Goal: Task Accomplishment & Management: Use online tool/utility

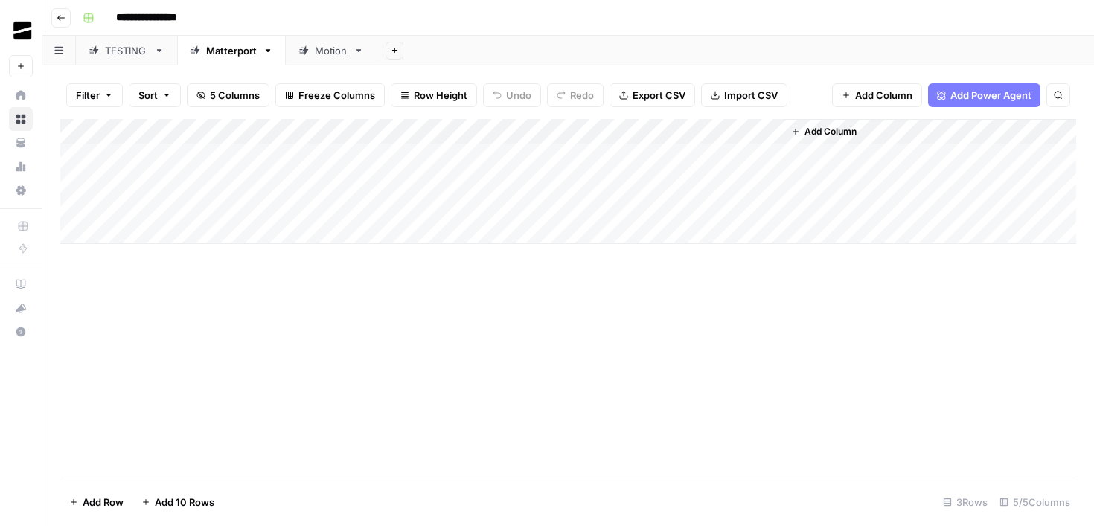
click at [319, 54] on div "Motion" at bounding box center [331, 50] width 33 height 15
click at [226, 60] on link "Matterport" at bounding box center [231, 51] width 109 height 30
click at [129, 56] on div "TESTING" at bounding box center [126, 50] width 43 height 15
click at [207, 54] on div "Matterport" at bounding box center [231, 50] width 51 height 15
click at [215, 149] on div "Add Column" at bounding box center [568, 181] width 1016 height 125
